Goal: Task Accomplishment & Management: Manage account settings

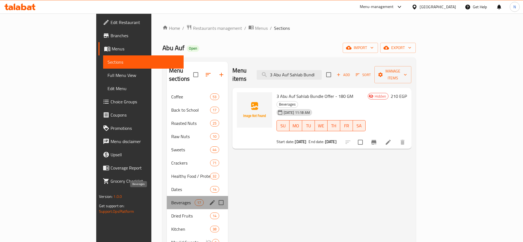
click at [171, 199] on span "Beverages" at bounding box center [182, 202] width 23 height 7
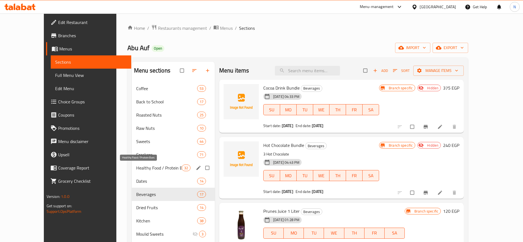
click at [136, 165] on span "Healthy Food / Protein Bars" at bounding box center [159, 168] width 46 height 7
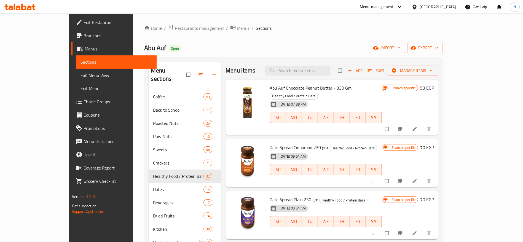
click at [288, 196] on span "Date Spread Plain 230 gm" at bounding box center [294, 200] width 49 height 8
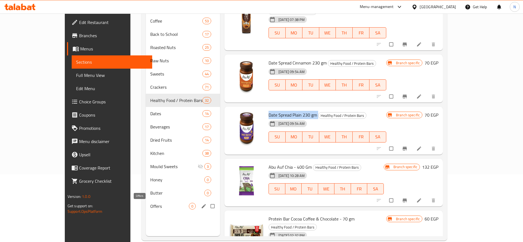
scroll to position [68, 0]
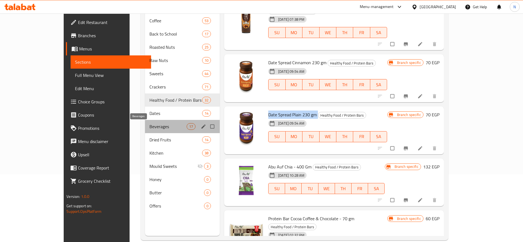
click at [149, 129] on span "Beverages" at bounding box center [167, 126] width 37 height 7
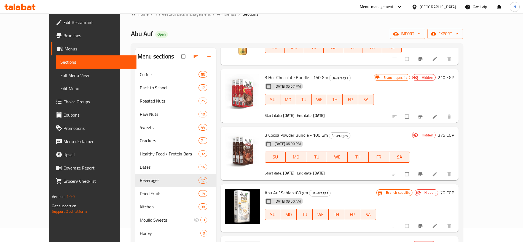
scroll to position [77, 0]
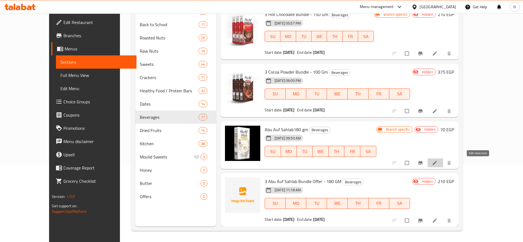
click at [438, 165] on icon at bounding box center [435, 163] width 6 height 6
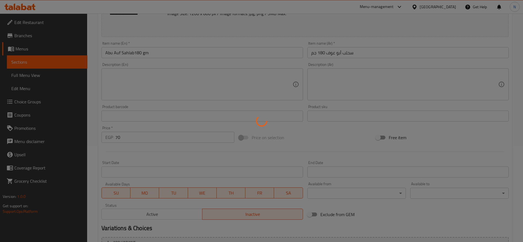
scroll to position [151, 0]
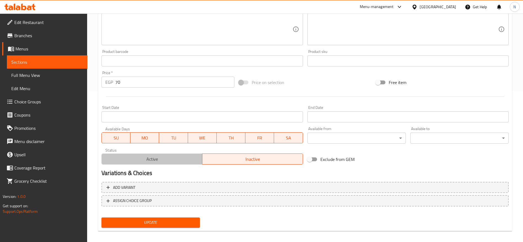
click at [153, 162] on span "Active" at bounding box center [152, 159] width 96 height 8
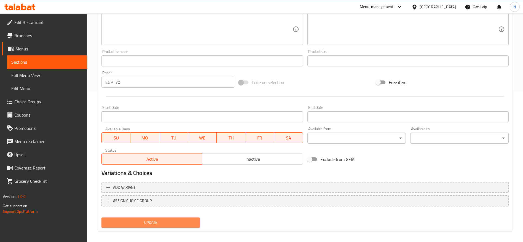
click at [179, 221] on span "Update" at bounding box center [151, 222] width 90 height 7
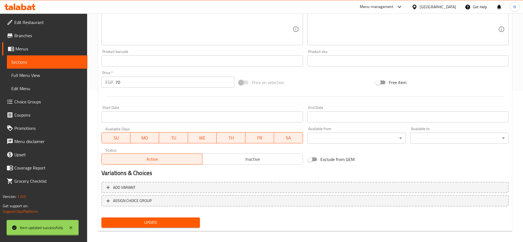
scroll to position [0, 0]
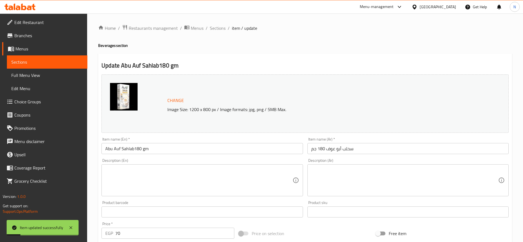
click at [127, 95] on img at bounding box center [124, 97] width 28 height 28
